Goal: Task Accomplishment & Management: Manage account settings

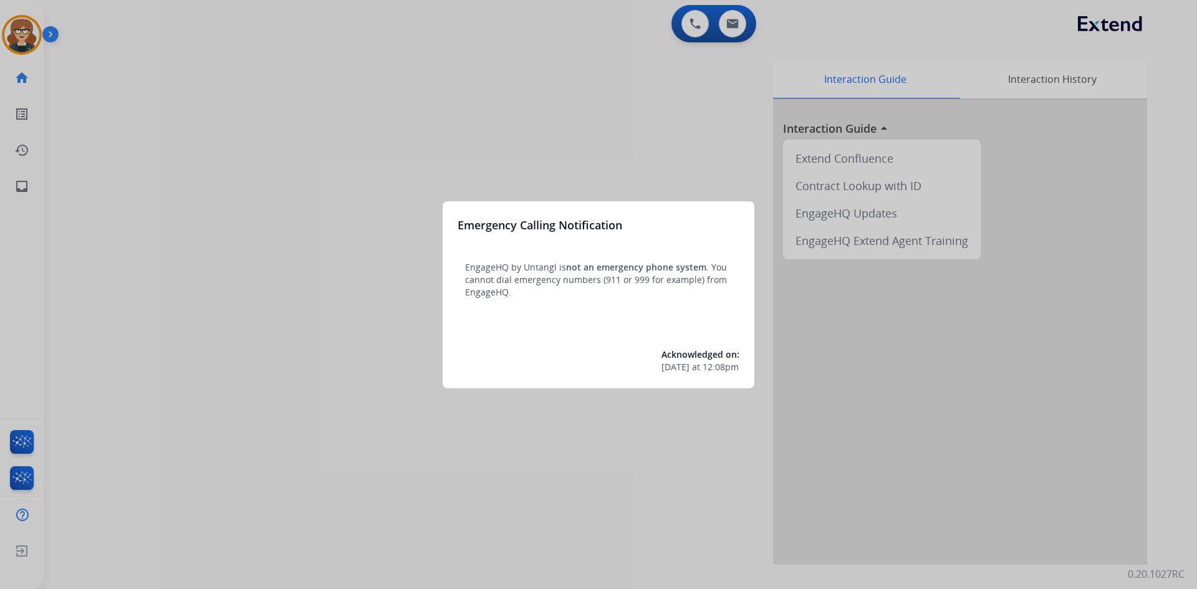
click at [243, 94] on div at bounding box center [598, 294] width 1197 height 589
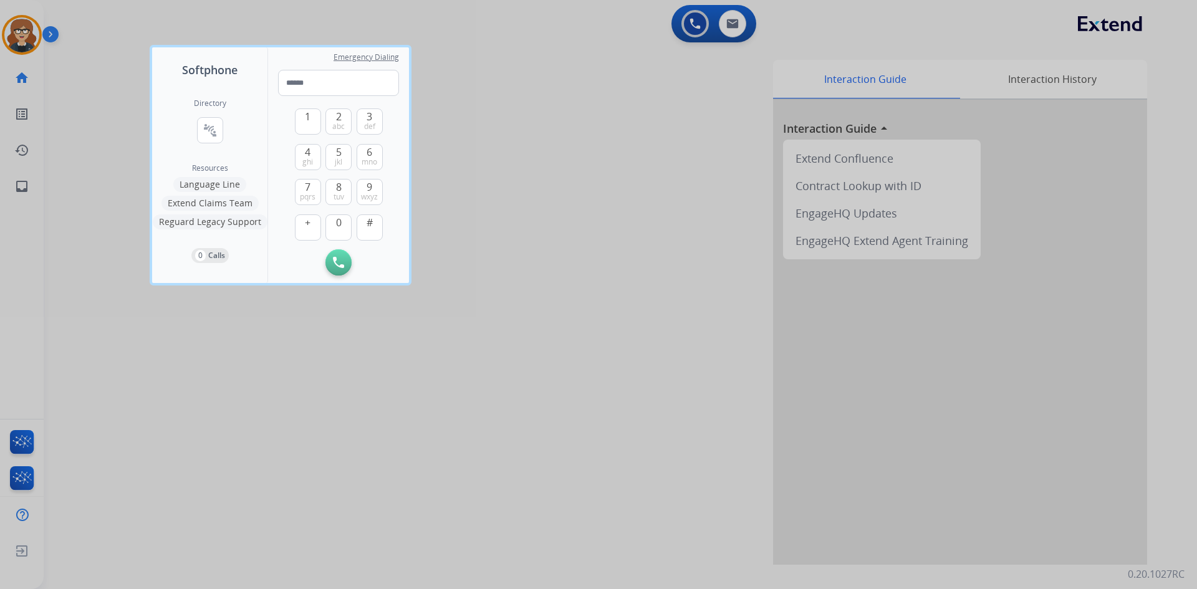
click at [23, 21] on div at bounding box center [598, 294] width 1197 height 589
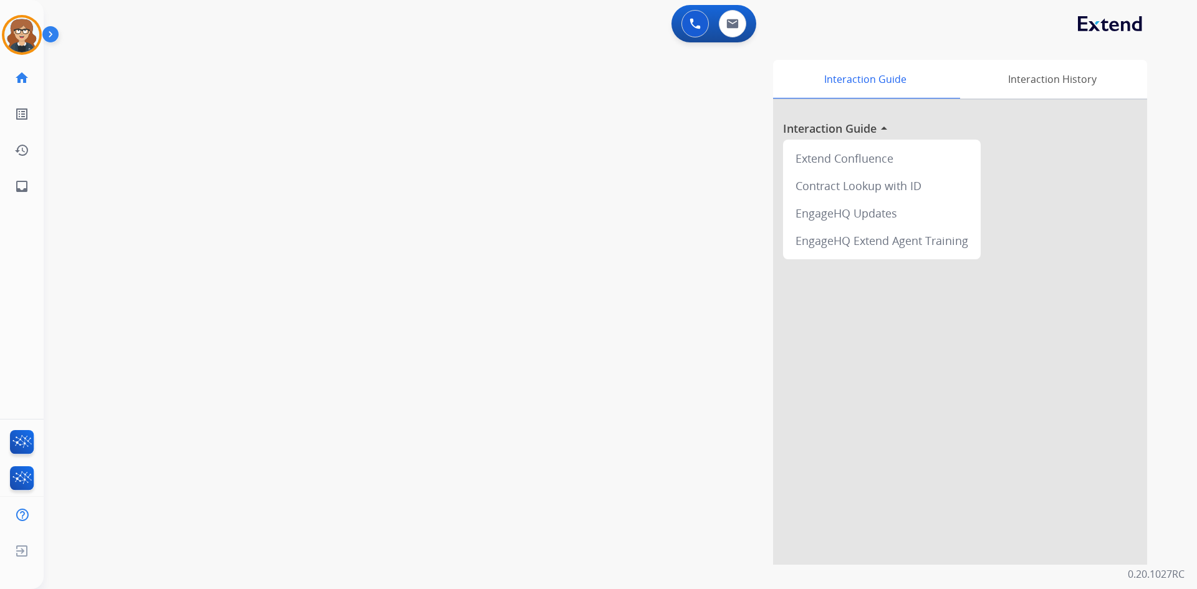
click at [590, 134] on div "Interaction Guide Interaction History Interaction Guide arrow_drop_up Extend Co…" at bounding box center [780, 312] width 735 height 505
click at [737, 21] on img at bounding box center [732, 24] width 12 height 10
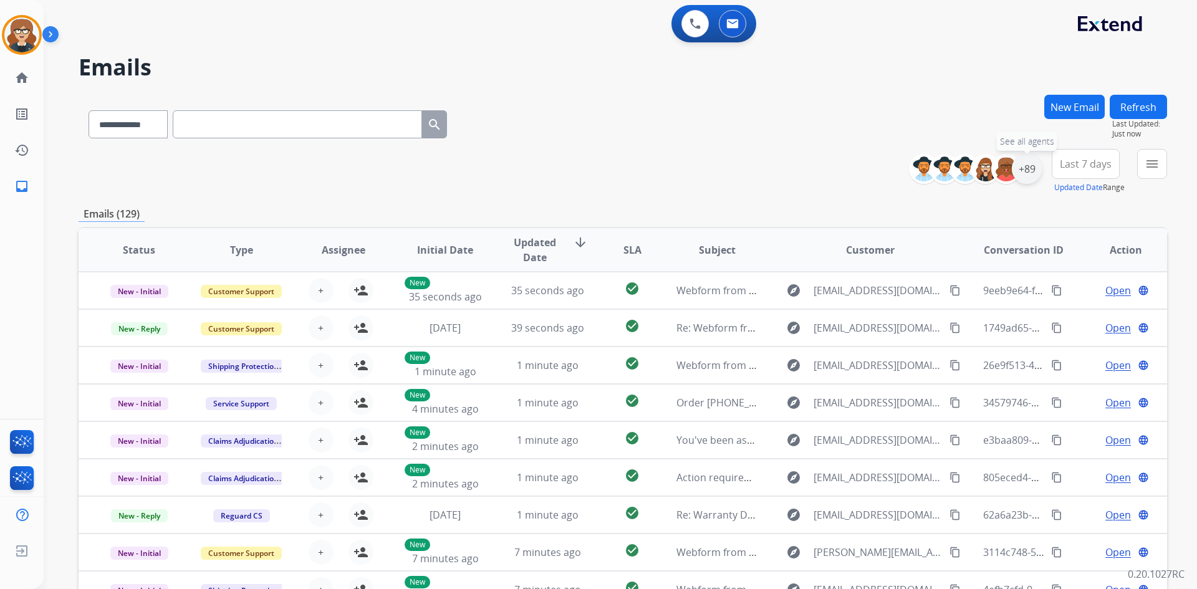
click at [1026, 167] on div "+89" at bounding box center [1027, 169] width 30 height 30
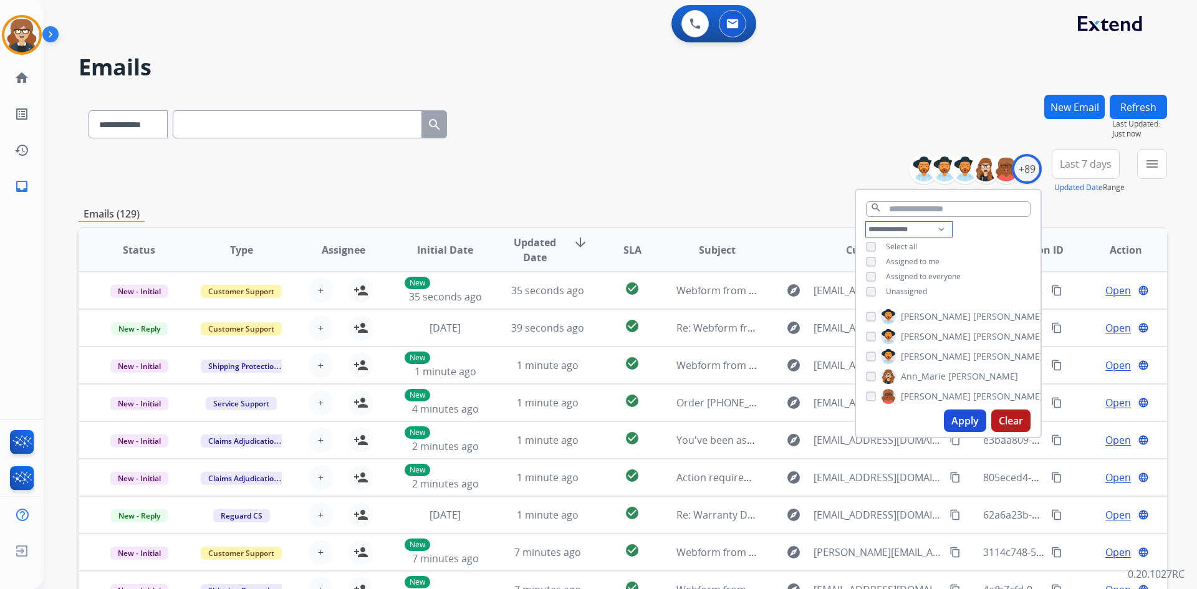
click at [935, 227] on select "**********" at bounding box center [909, 229] width 86 height 15
select select "**********"
click at [866, 222] on select "**********" at bounding box center [909, 229] width 86 height 15
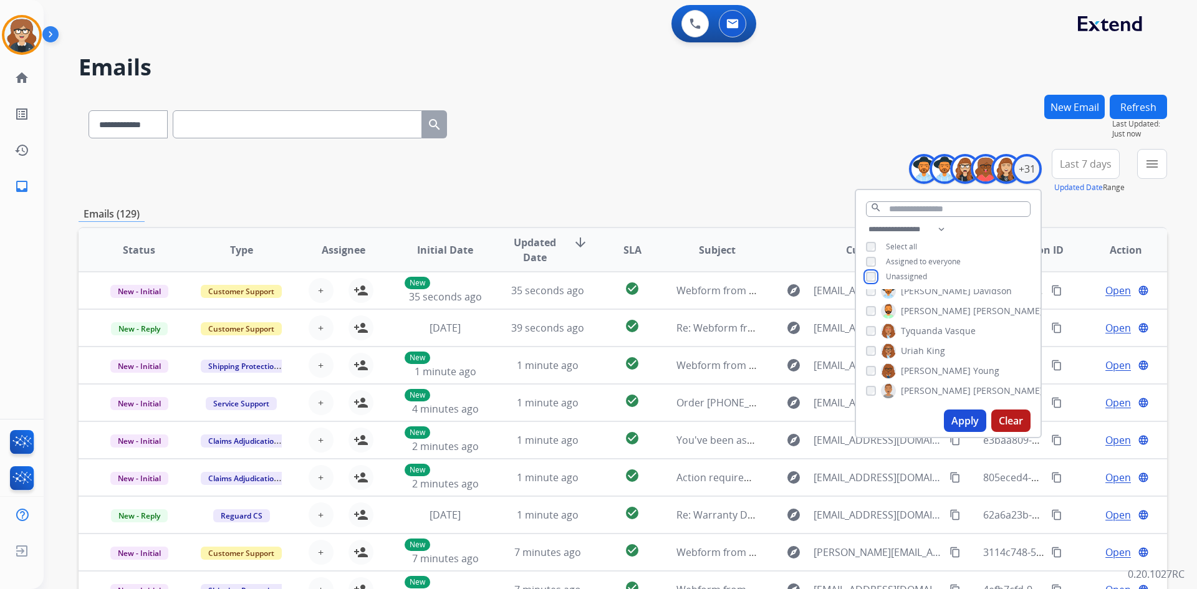
scroll to position [512, 0]
click at [960, 417] on button "Apply" at bounding box center [965, 421] width 42 height 22
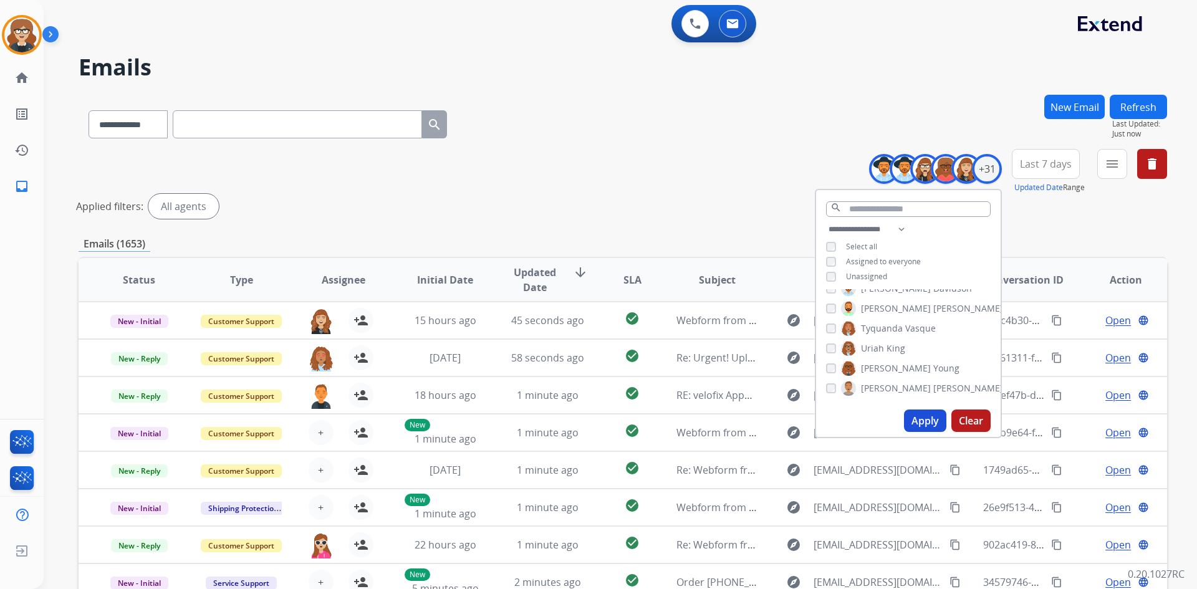
click at [1048, 166] on span "Last 7 days" at bounding box center [1046, 163] width 52 height 5
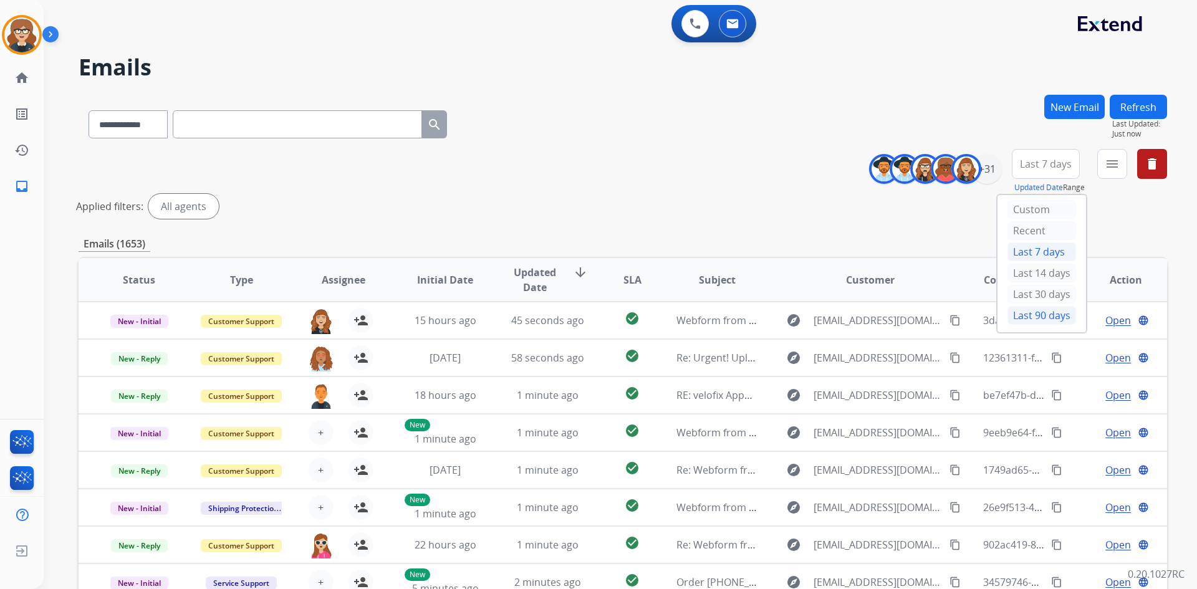
click at [1043, 314] on div "Last 90 days" at bounding box center [1042, 315] width 69 height 19
click at [1111, 166] on mat-icon "menu" at bounding box center [1112, 164] width 15 height 15
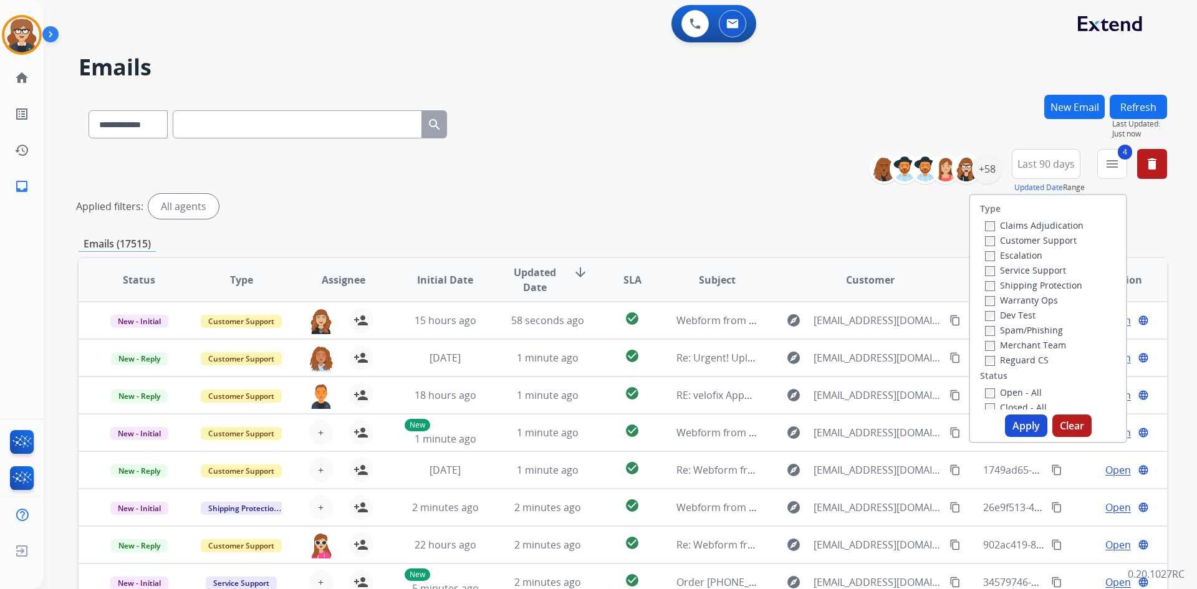
click at [1021, 422] on button "Apply" at bounding box center [1026, 426] width 42 height 22
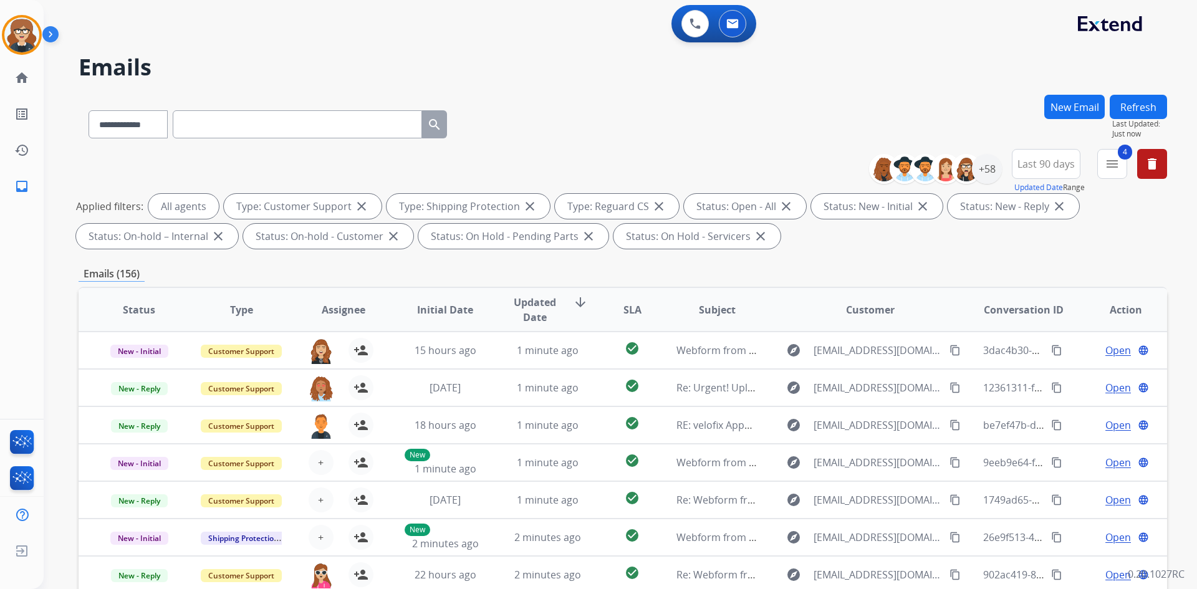
click at [340, 314] on span "Assignee" at bounding box center [344, 309] width 44 height 15
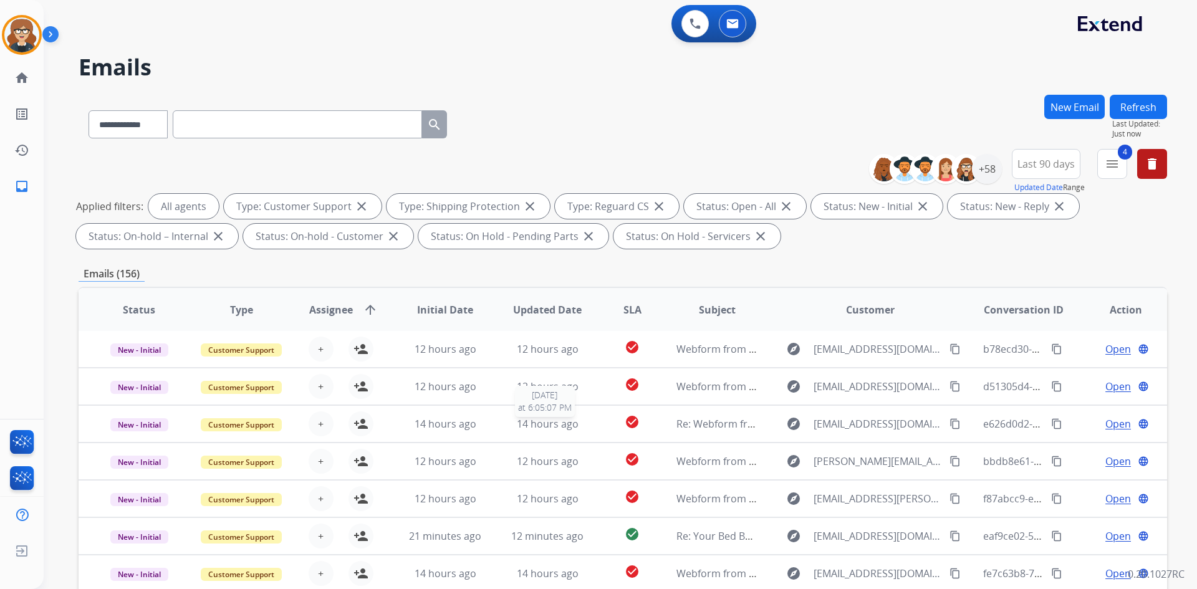
scroll to position [180, 0]
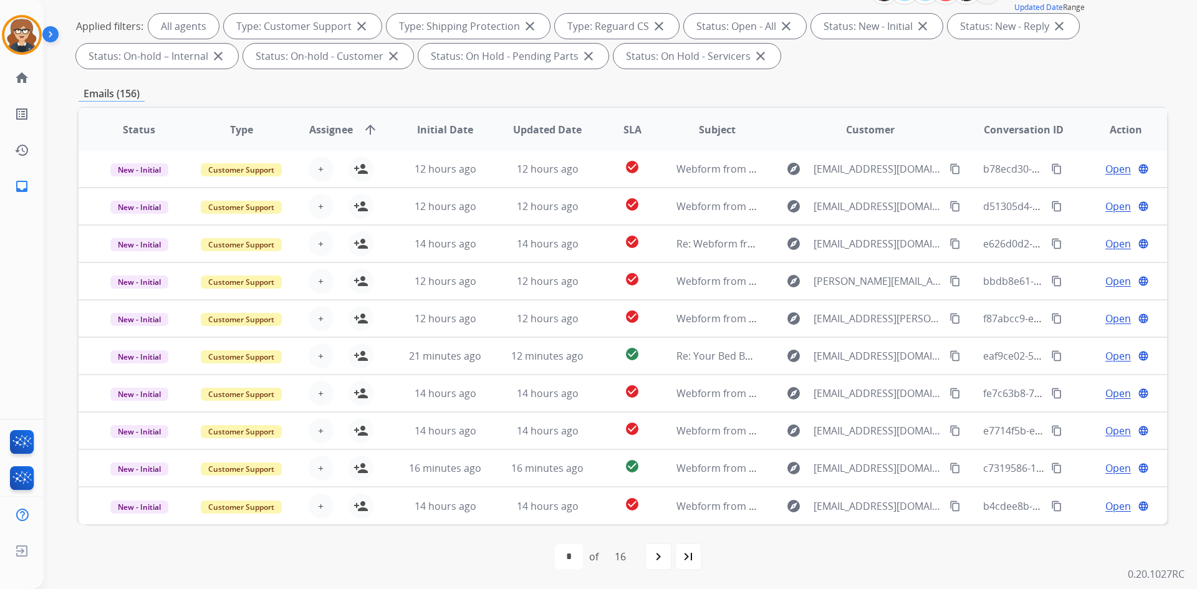
click at [331, 127] on span "Assignee" at bounding box center [331, 129] width 44 height 15
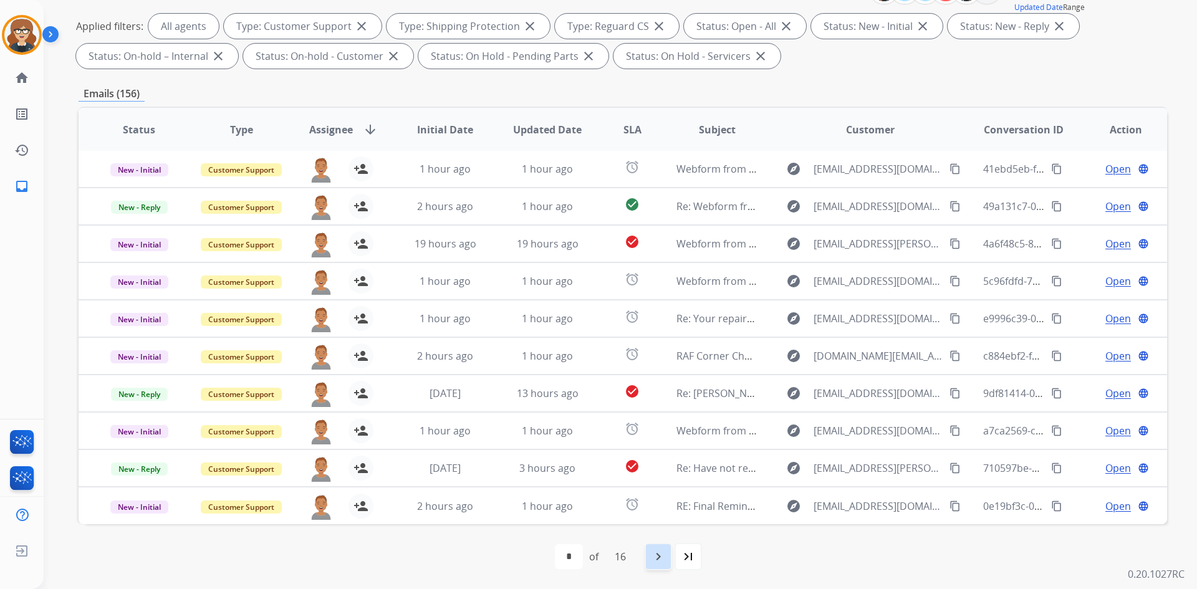
click at [659, 557] on mat-icon "navigate_next" at bounding box center [658, 556] width 15 height 15
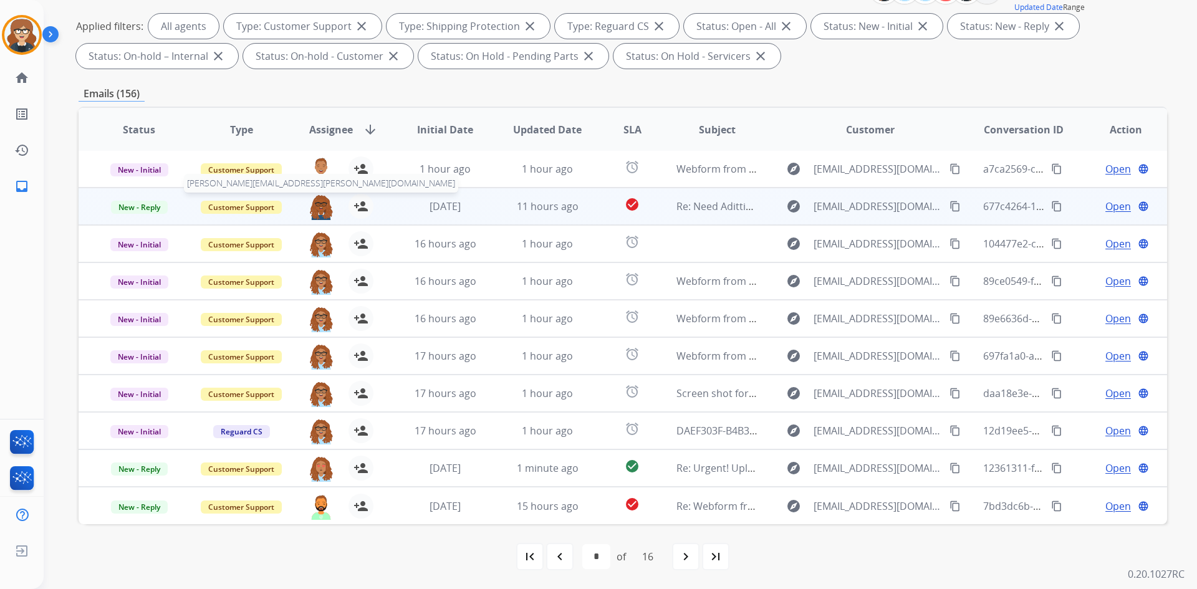
click at [316, 206] on img at bounding box center [321, 207] width 25 height 26
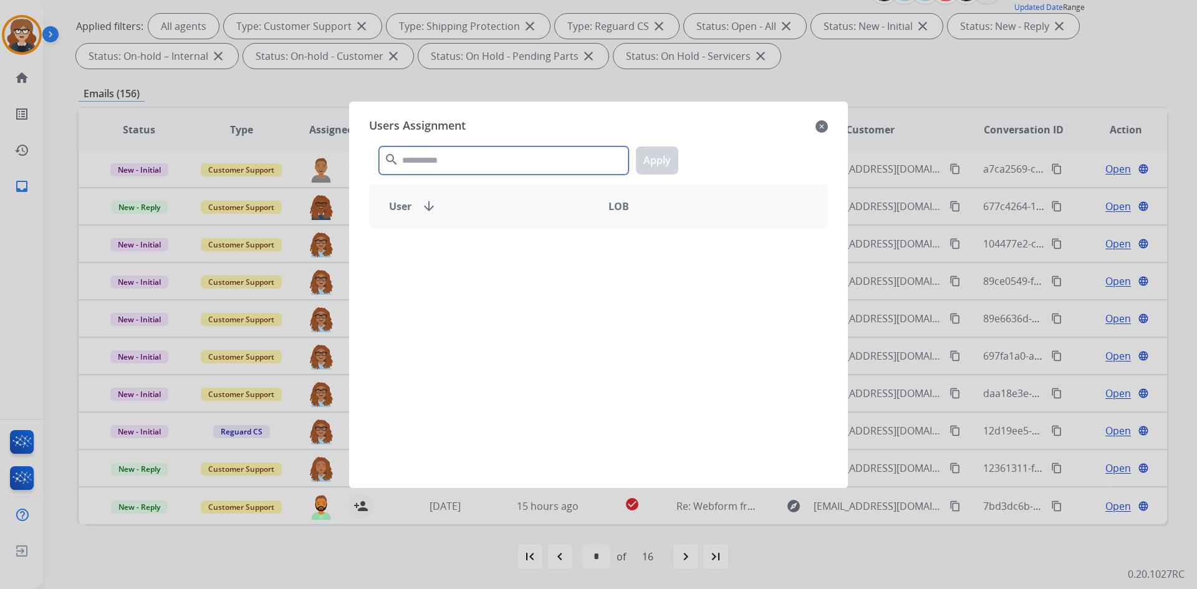
click at [447, 161] on input "text" at bounding box center [503, 161] width 249 height 28
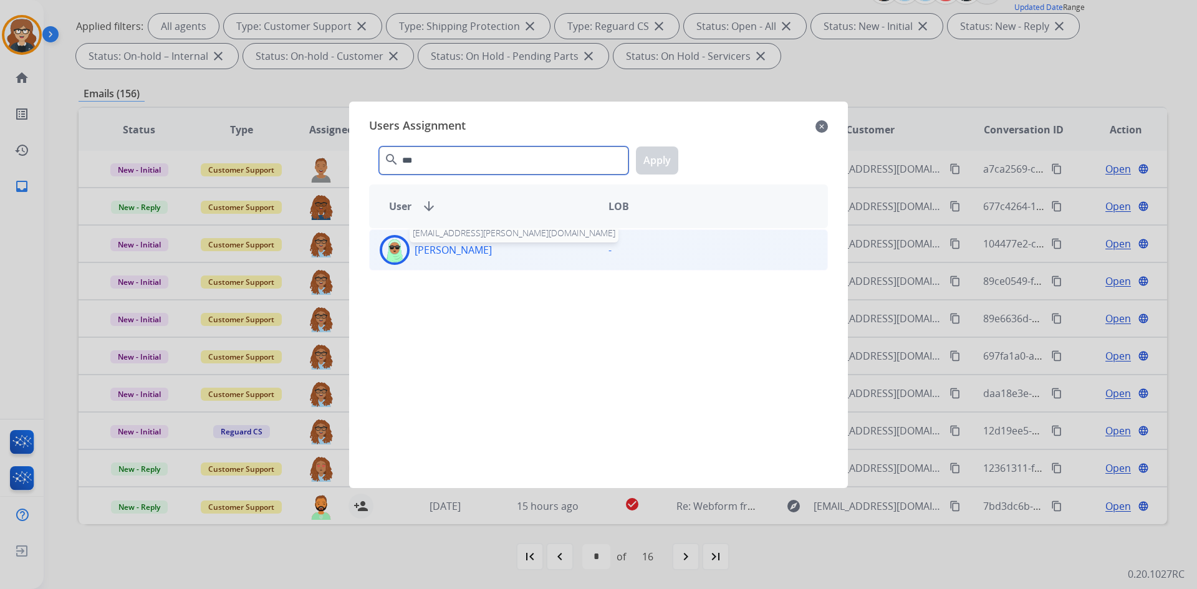
type input "***"
click at [436, 253] on p "[PERSON_NAME]" at bounding box center [453, 250] width 77 height 15
click at [654, 159] on button "Apply" at bounding box center [657, 161] width 42 height 28
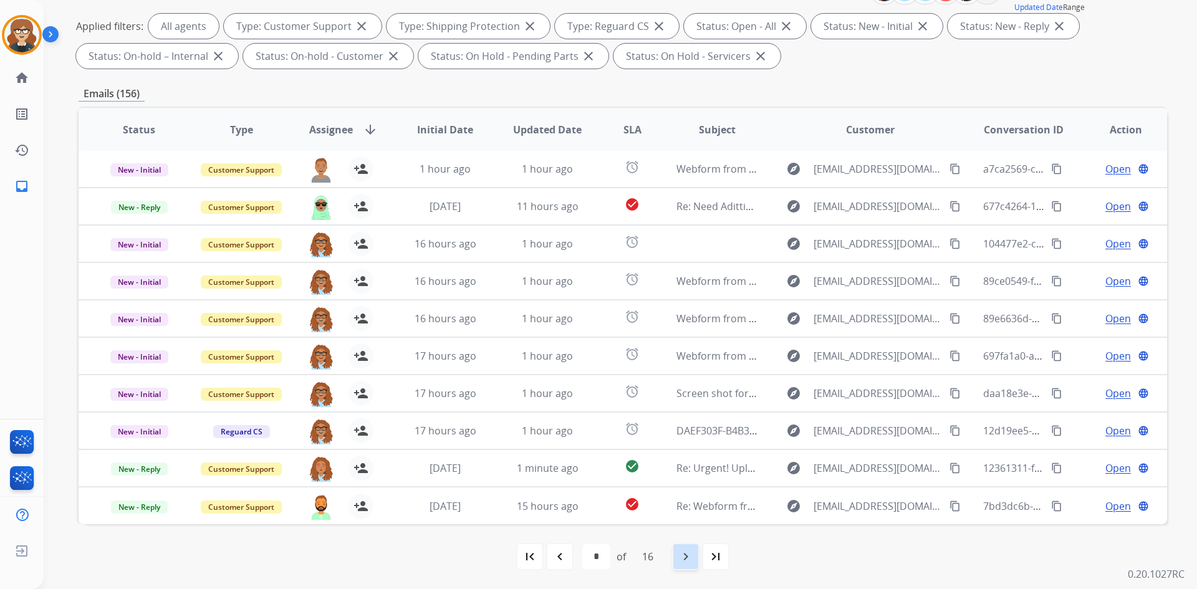
click at [688, 562] on mat-icon "navigate_next" at bounding box center [685, 556] width 15 height 15
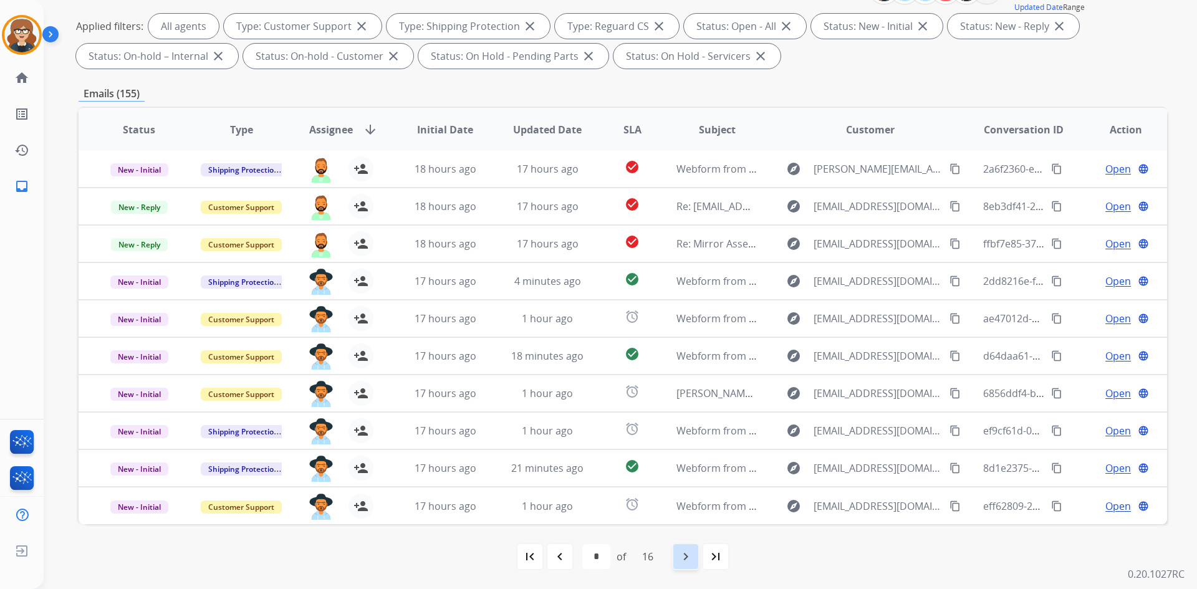
click at [692, 549] on mat-icon "navigate_next" at bounding box center [685, 556] width 15 height 15
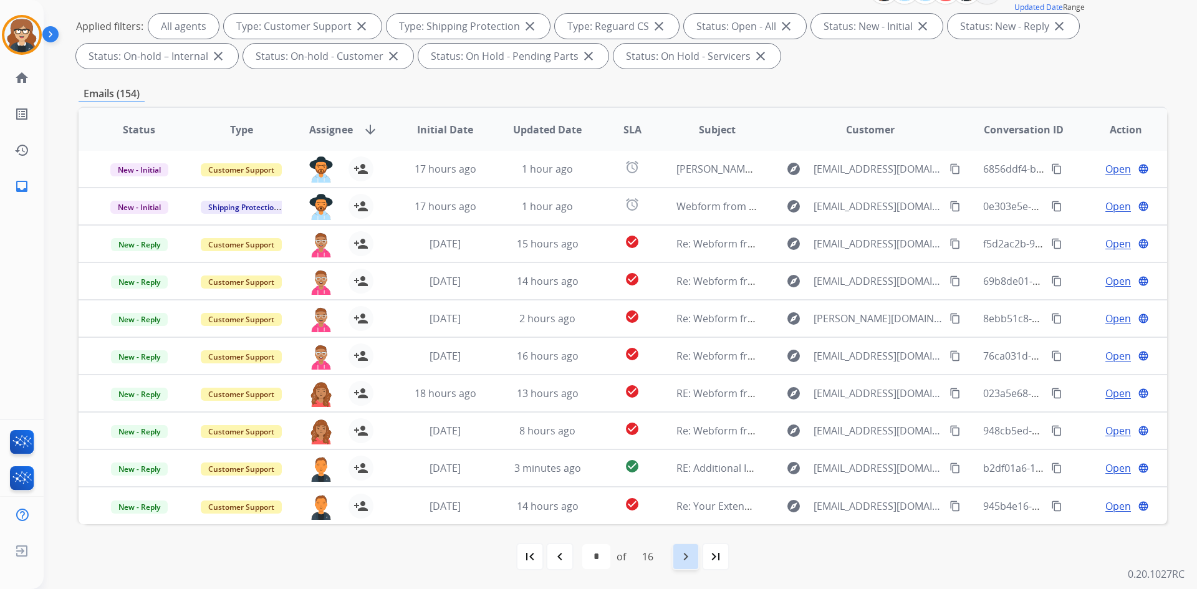
click at [691, 556] on mat-icon "navigate_next" at bounding box center [685, 556] width 15 height 15
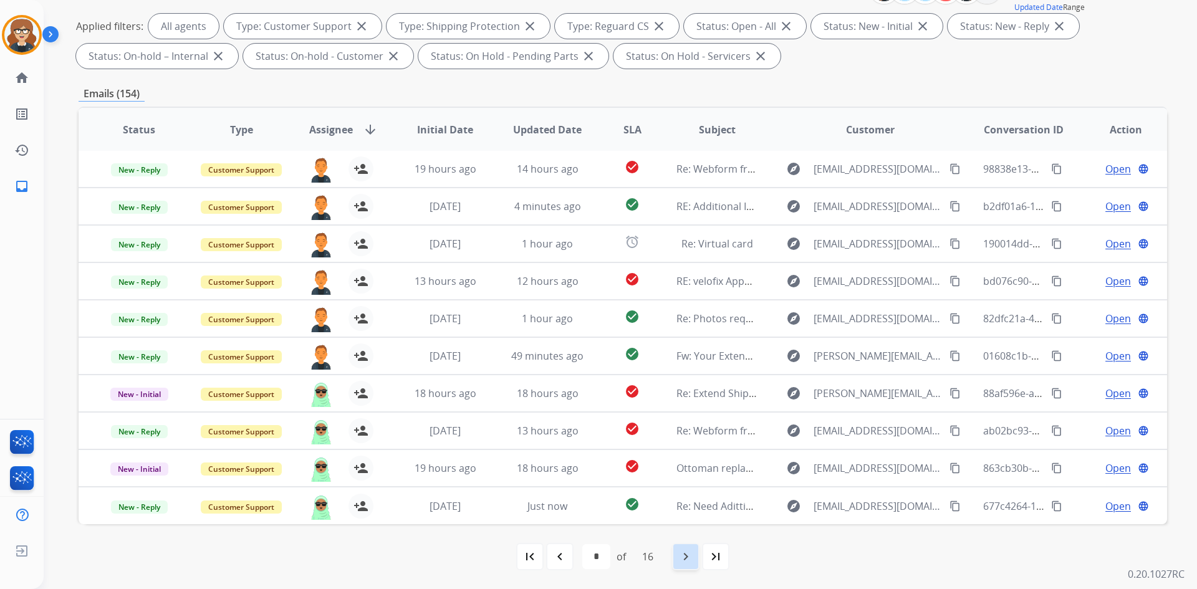
click at [685, 556] on mat-icon "navigate_next" at bounding box center [685, 556] width 15 height 15
